Goal: Task Accomplishment & Management: Use online tool/utility

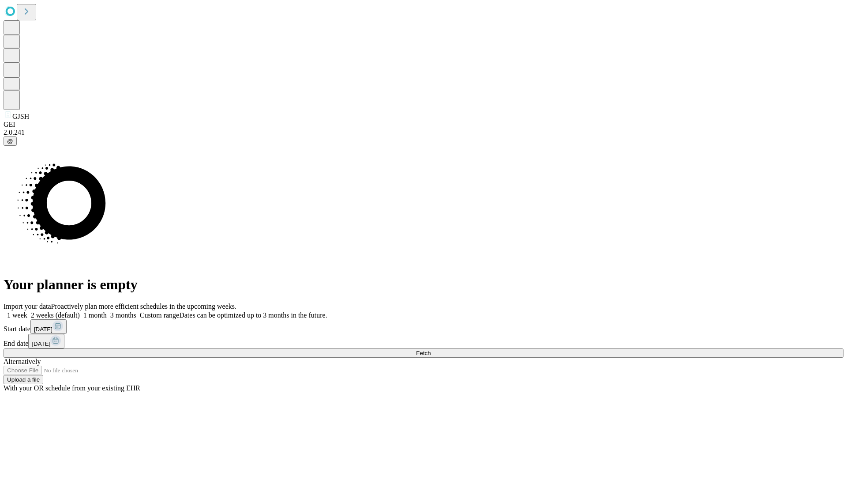
click at [431, 350] on span "Fetch" at bounding box center [423, 353] width 15 height 7
